Goal: Transaction & Acquisition: Download file/media

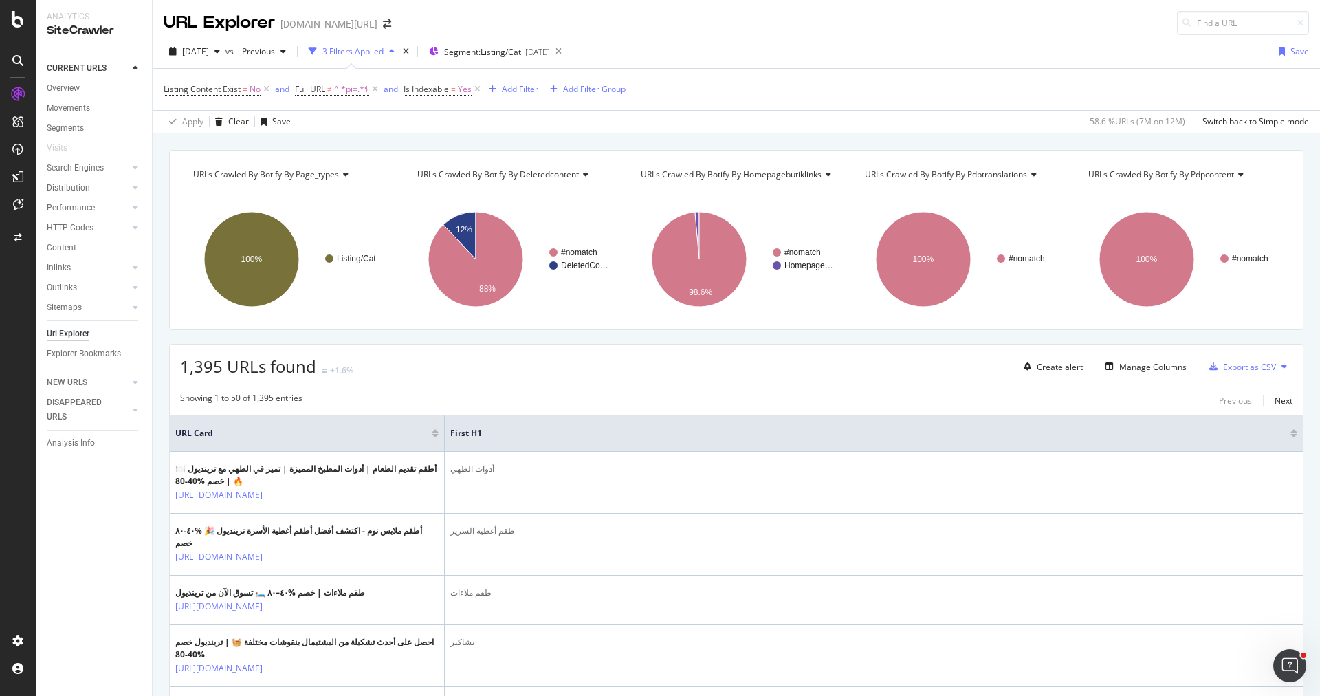
click at [1229, 361] on div "Export as CSV" at bounding box center [1249, 367] width 53 height 12
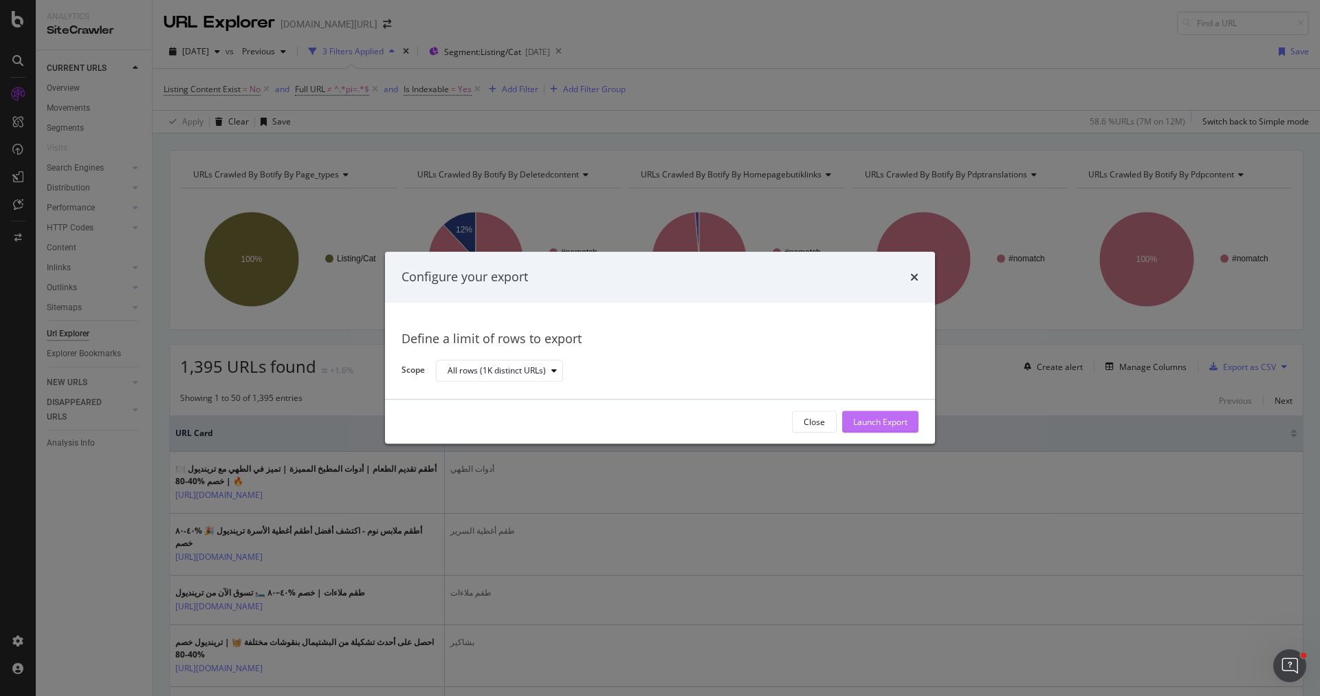
click at [865, 426] on div "Launch Export" at bounding box center [880, 422] width 54 height 12
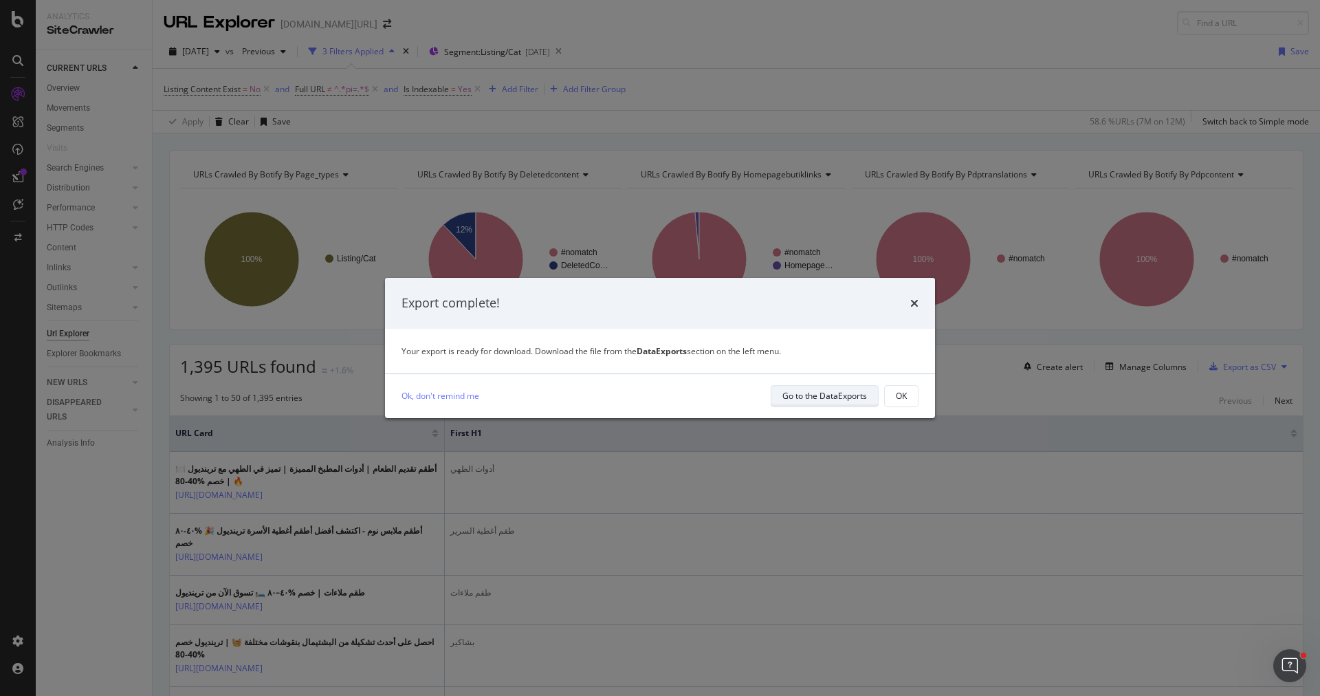
click at [793, 399] on div "Go to the DataExports" at bounding box center [824, 396] width 85 height 12
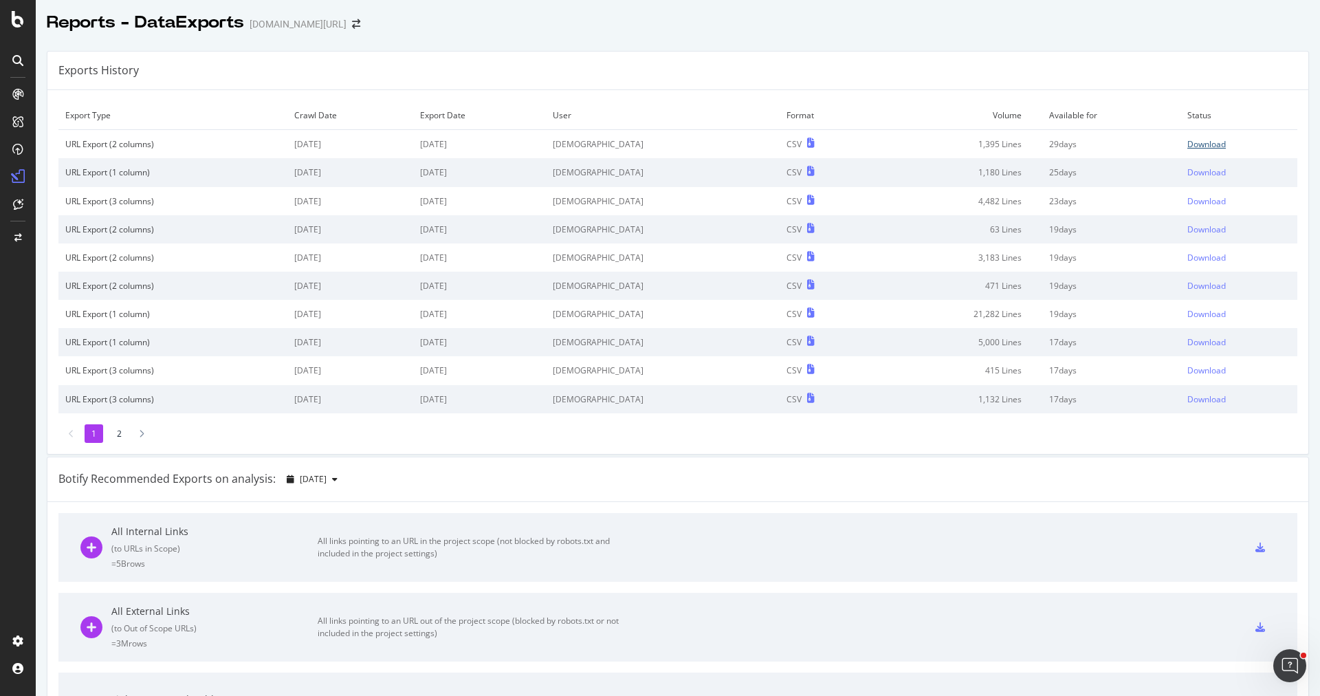
click at [1187, 142] on div "Download" at bounding box center [1206, 144] width 38 height 12
